Goal: Register for event/course

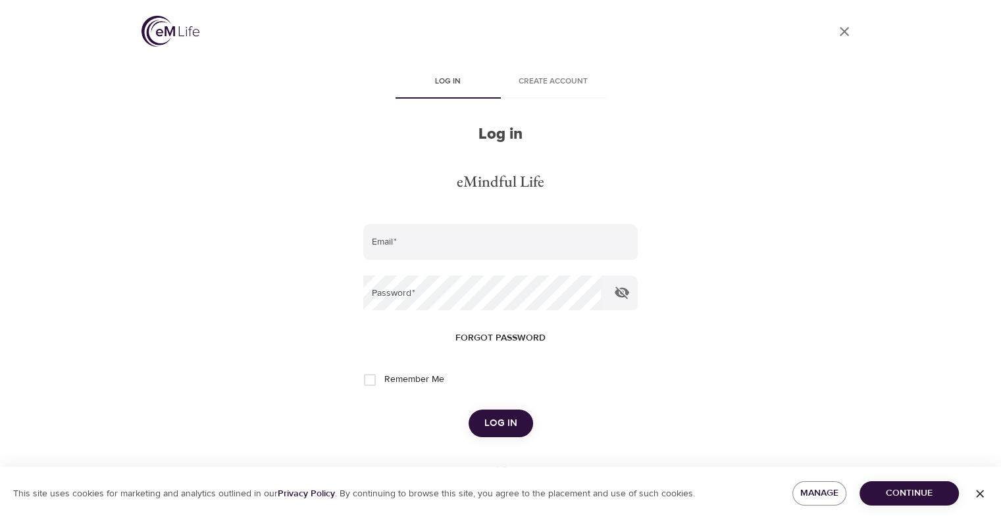
type input "[EMAIL_ADDRESS][DOMAIN_NAME]"
click at [476, 415] on button "Log in" at bounding box center [500, 424] width 64 height 28
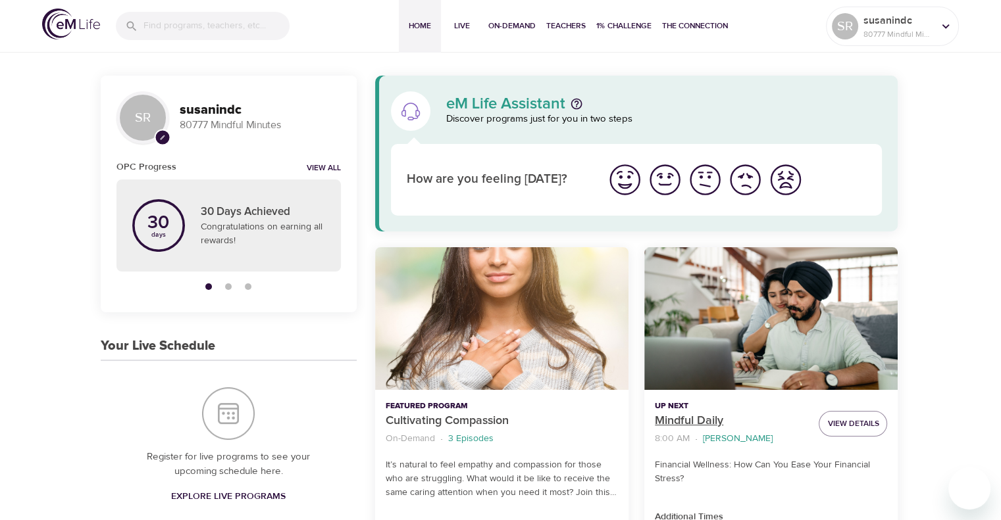
click at [672, 418] on p "Mindful Daily" at bounding box center [731, 422] width 153 height 18
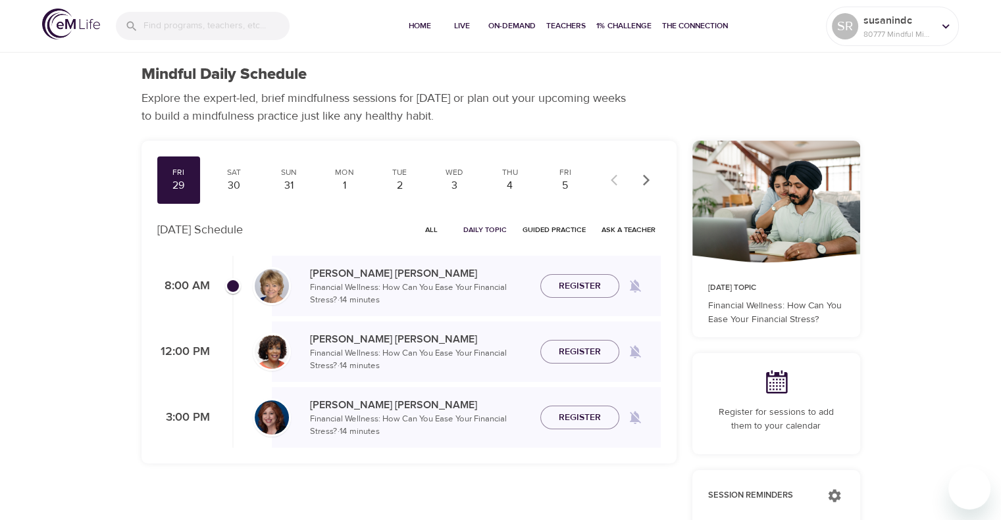
checkbox input "true"
click at [593, 279] on span "Join Now" at bounding box center [580, 278] width 46 height 16
